Goal: Obtain resource: Download file/media

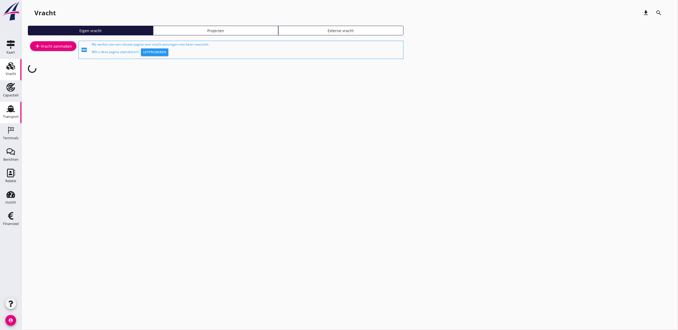
drag, startPoint x: 9, startPoint y: 109, endPoint x: 16, endPoint y: 104, distance: 9.0
click at [9, 109] on use at bounding box center [10, 108] width 9 height 7
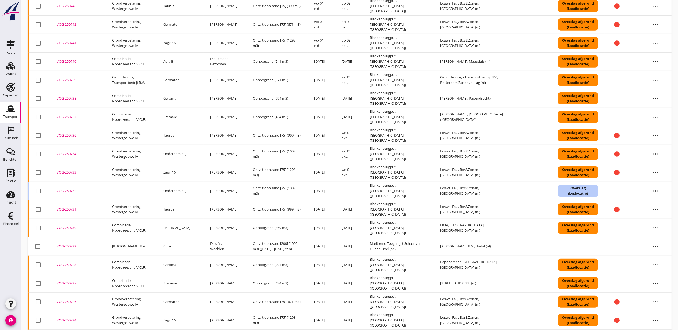
scroll to position [393, 0]
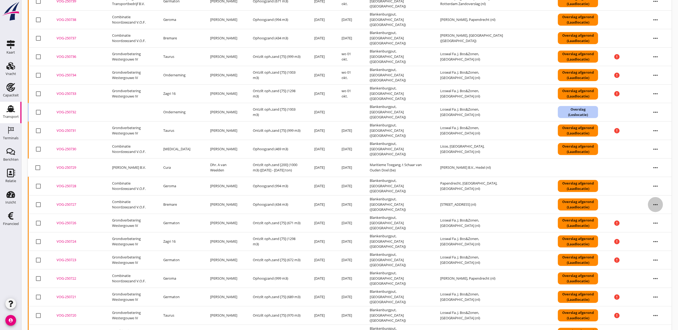
click at [658, 209] on icon "more_horiz" at bounding box center [655, 204] width 15 height 15
click at [70, 207] on div "VOG-250727" at bounding box center [78, 204] width 43 height 5
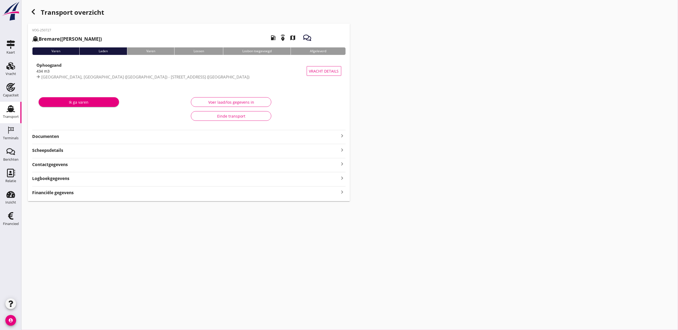
click at [56, 138] on strong "Documenten" at bounding box center [185, 137] width 307 height 6
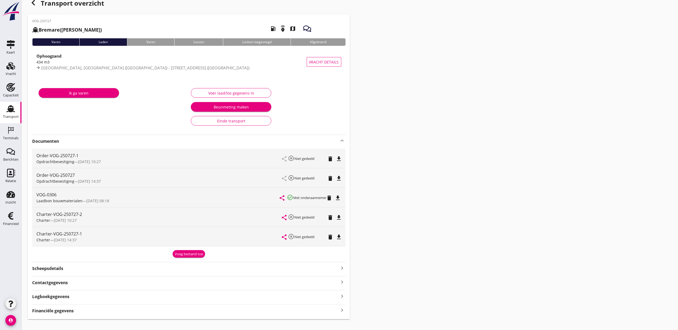
scroll to position [19, 0]
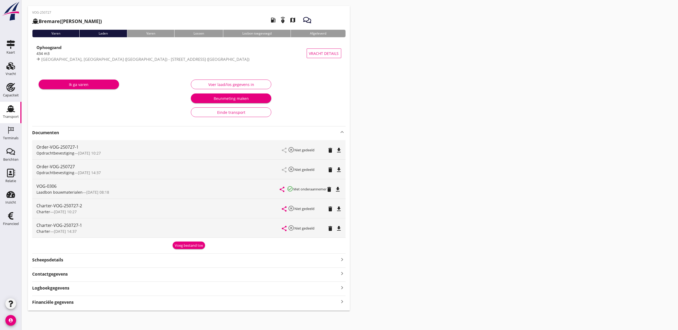
click at [339, 187] on icon "file_download" at bounding box center [338, 189] width 6 height 6
